Goal: Task Accomplishment & Management: Manage account settings

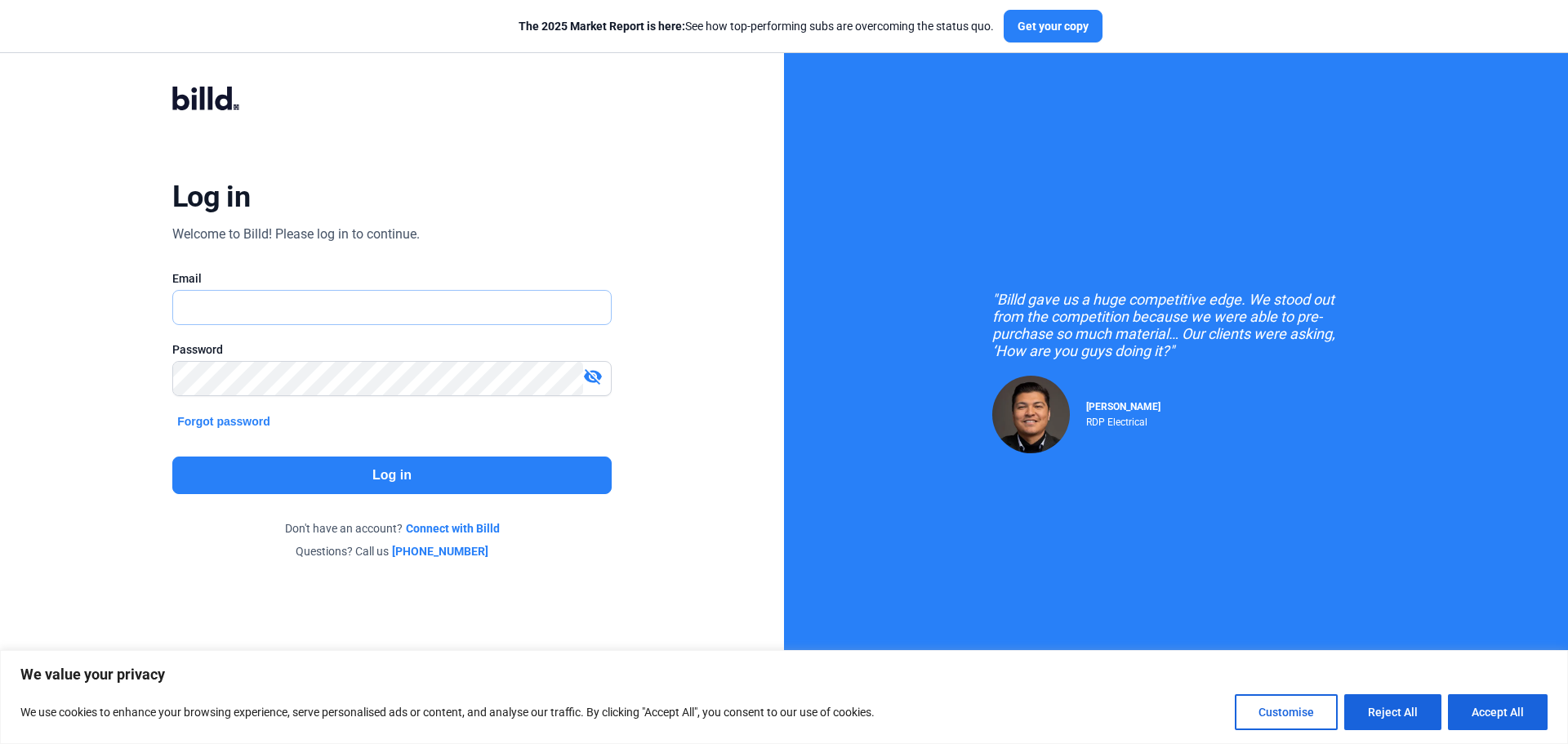
type input "[PERSON_NAME][EMAIL_ADDRESS][DOMAIN_NAME]"
click at [404, 475] on button "Log in" at bounding box center [392, 476] width 439 height 38
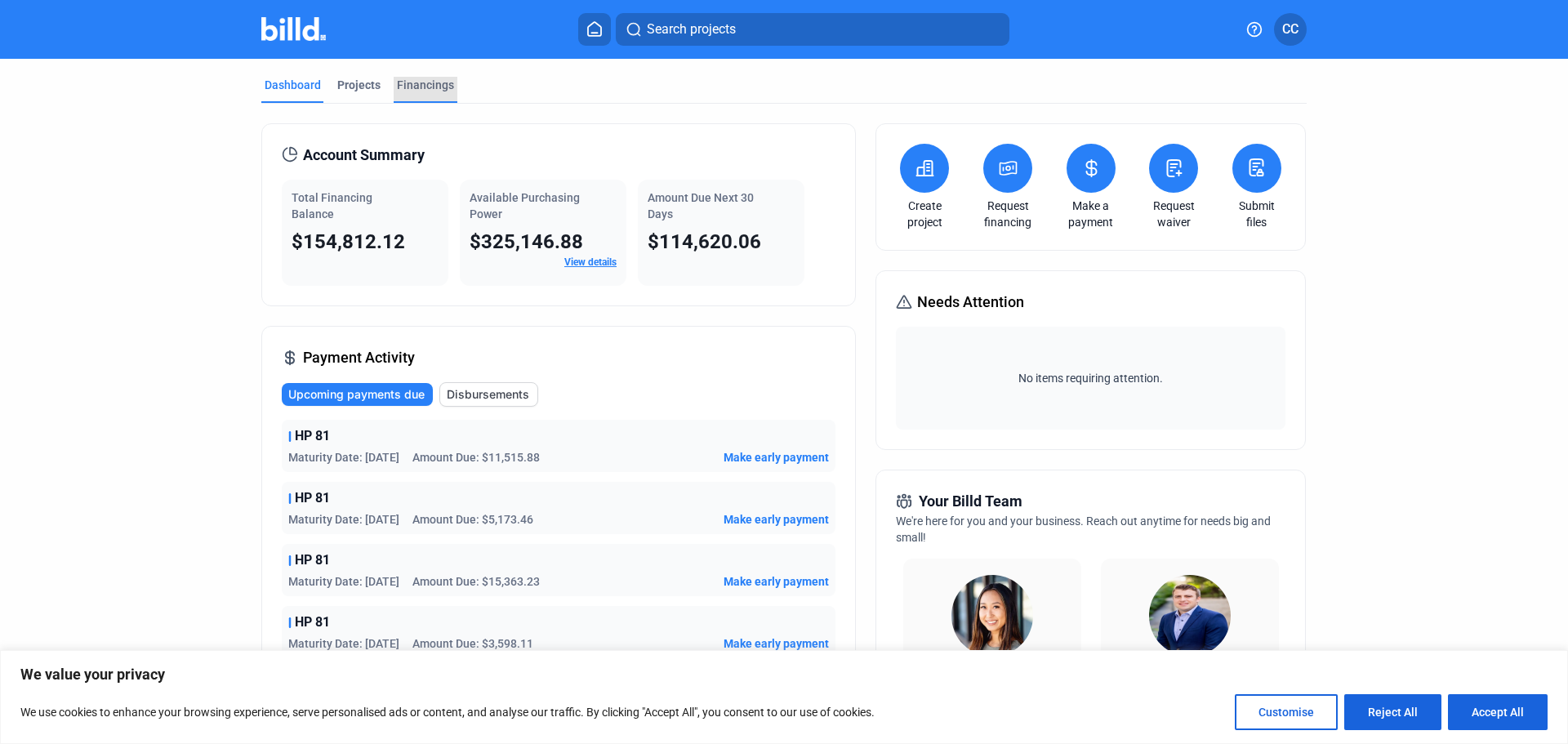
click at [430, 82] on div "Financings" at bounding box center [425, 85] width 57 height 16
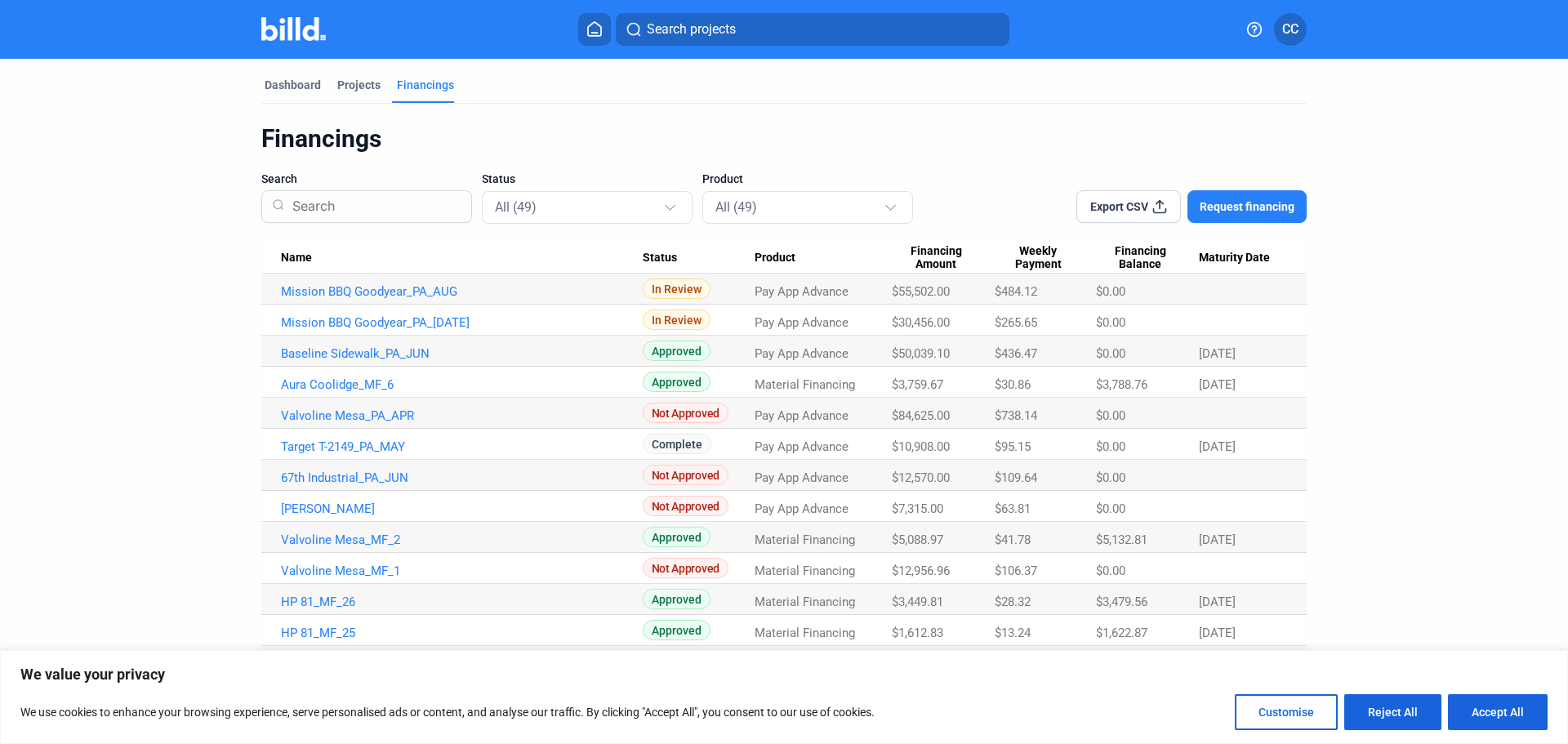
click at [1235, 258] on span "Maturity Date" at bounding box center [1235, 258] width 71 height 14
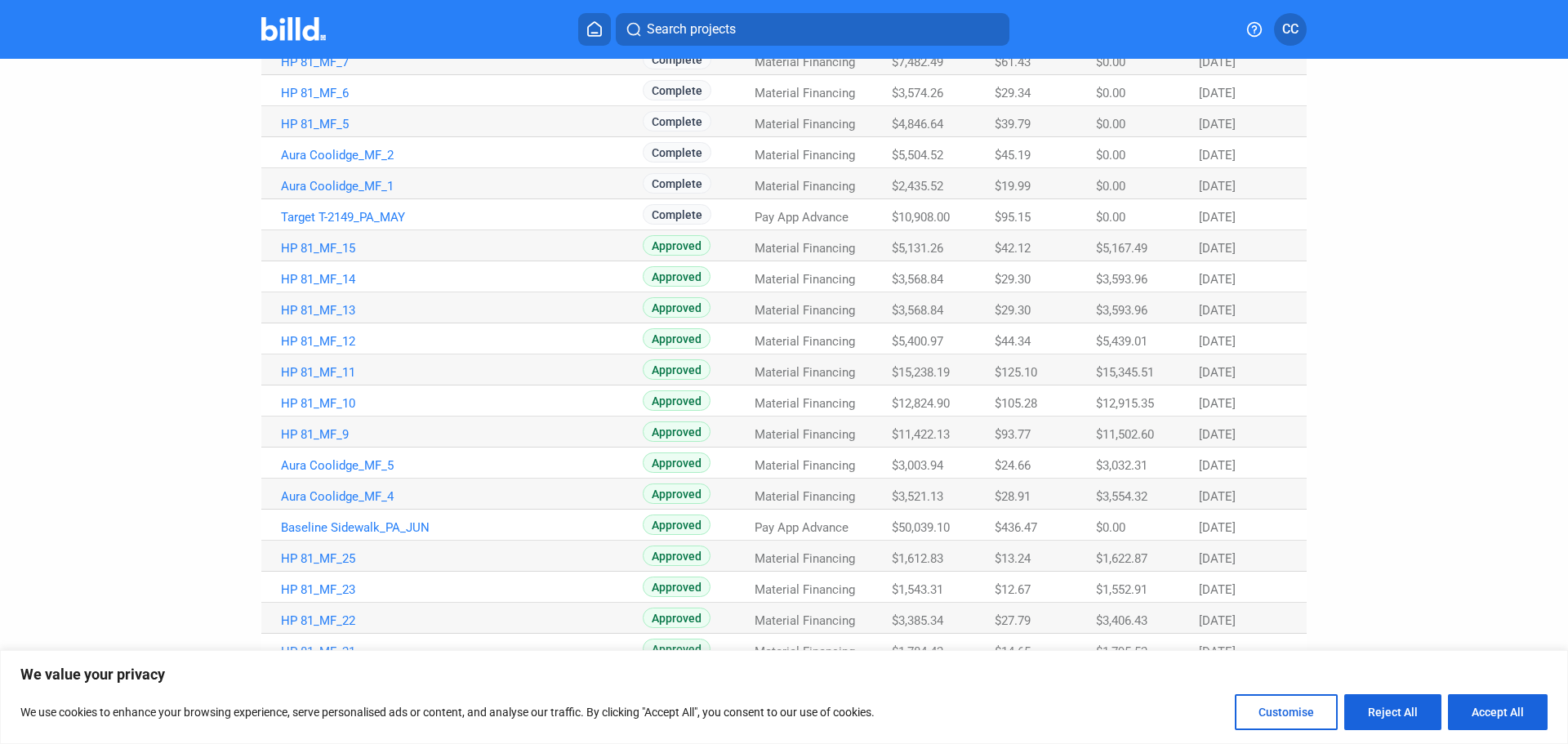
scroll to position [853, 0]
click at [1494, 724] on button "Accept All" at bounding box center [1498, 712] width 99 height 36
checkbox input "true"
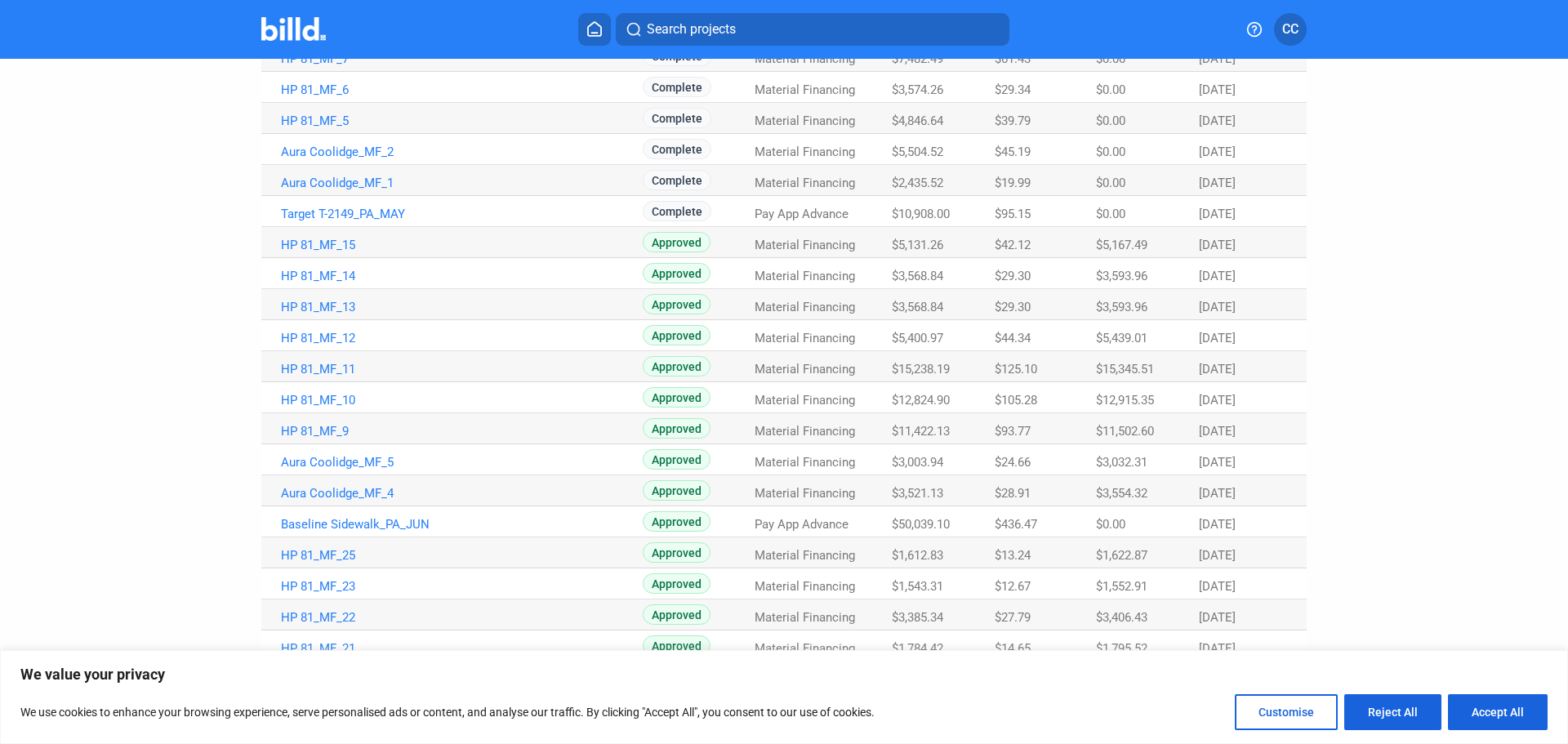
checkbox input "true"
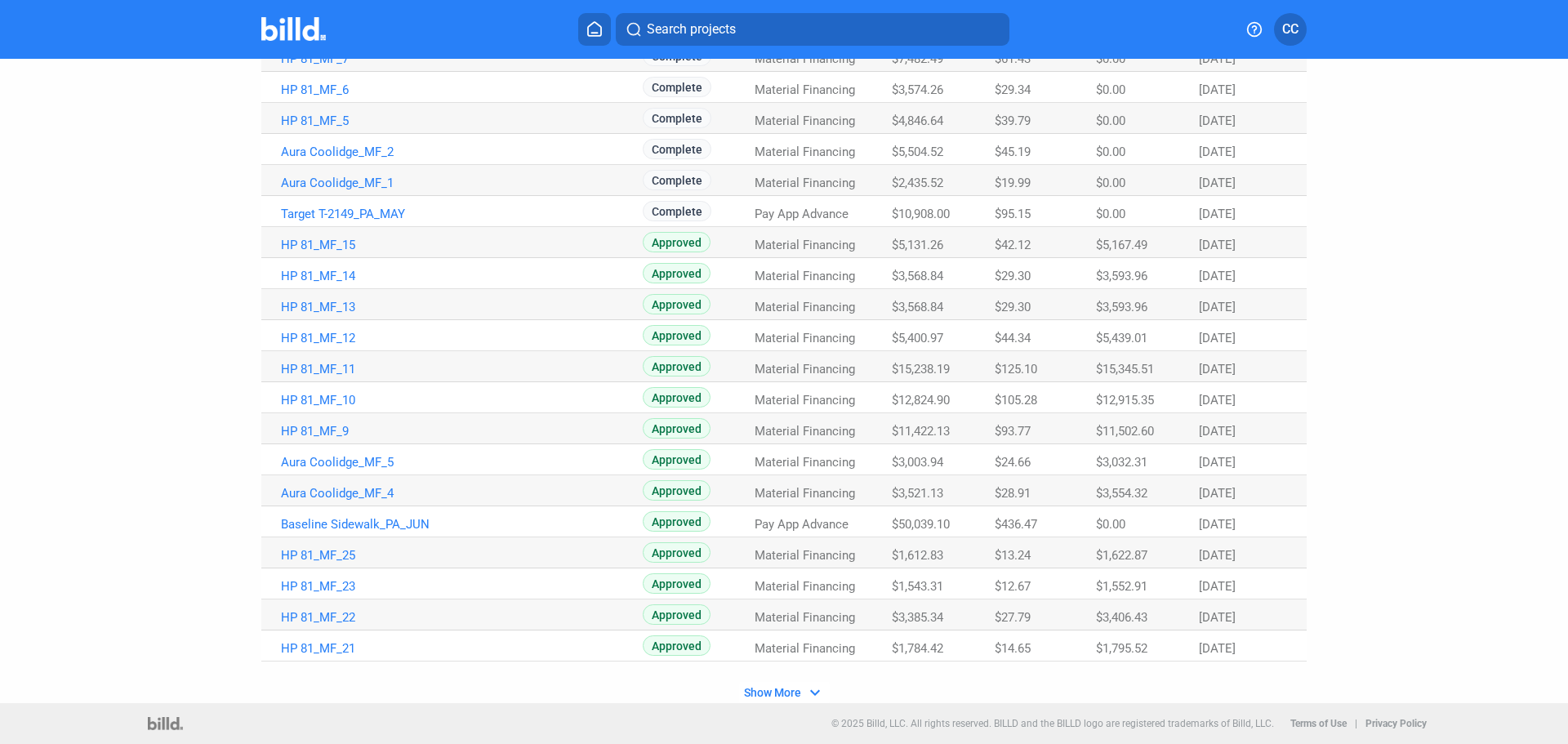
scroll to position [0, 0]
click at [788, 696] on span "Show More" at bounding box center [772, 692] width 57 height 13
